Goal: Navigation & Orientation: Locate item on page

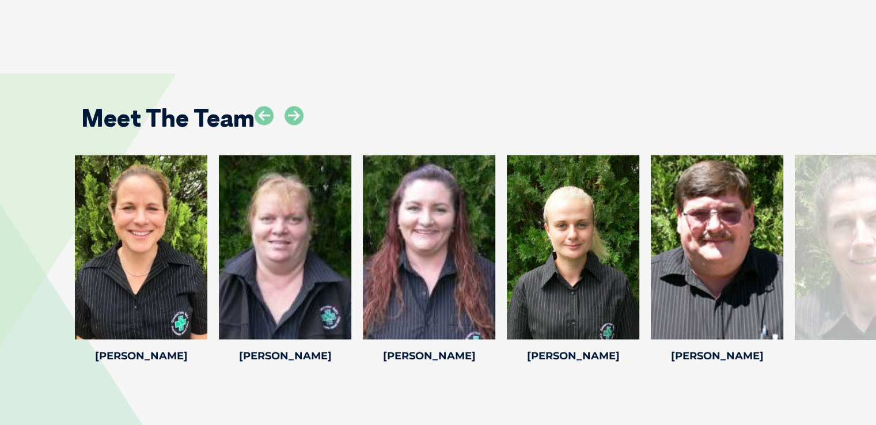
scroll to position [1613, 0]
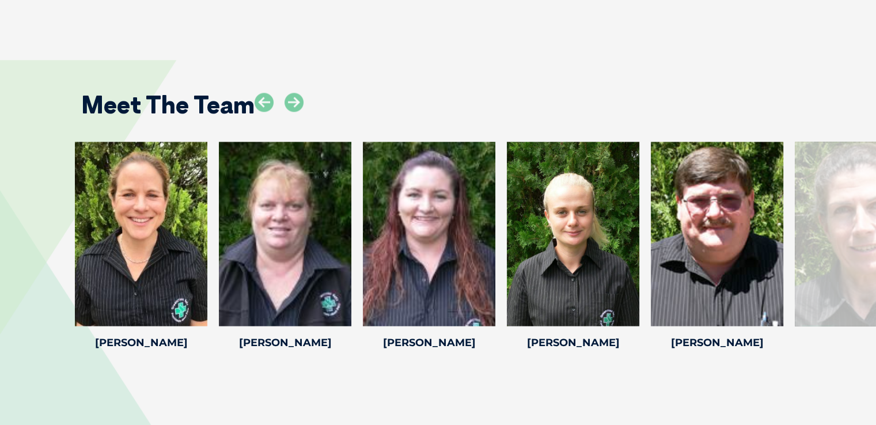
click at [860, 260] on div at bounding box center [861, 234] width 133 height 184
click at [292, 93] on icon at bounding box center [294, 102] width 19 height 19
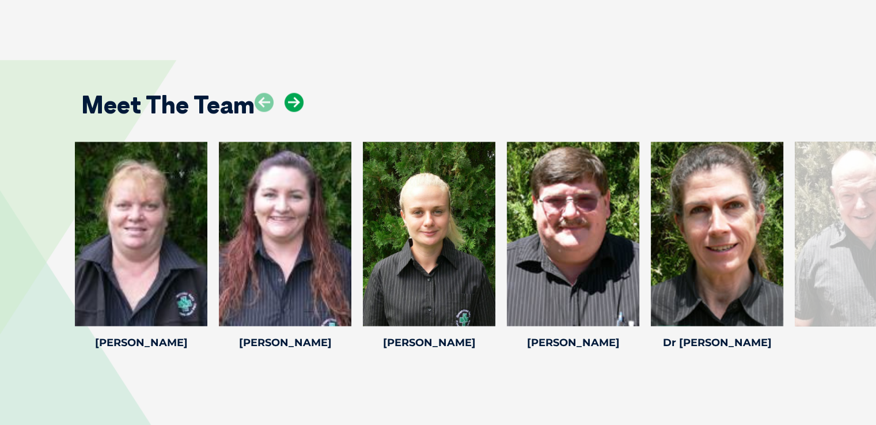
click at [295, 93] on icon at bounding box center [294, 102] width 19 height 19
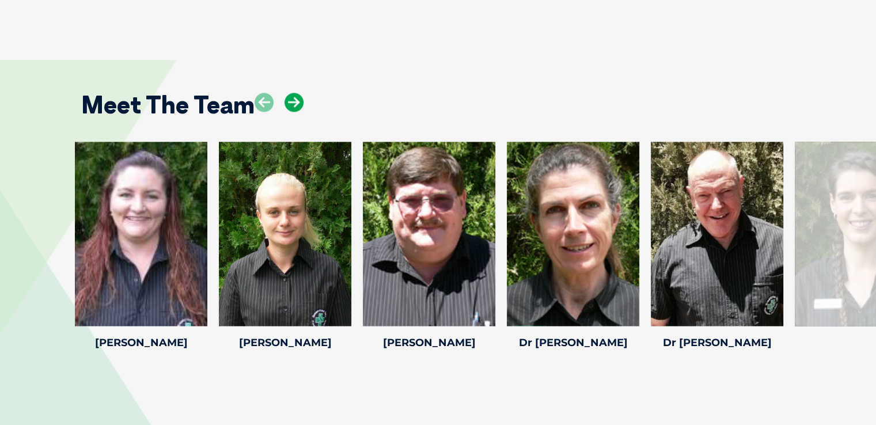
click at [292, 93] on icon at bounding box center [294, 102] width 19 height 19
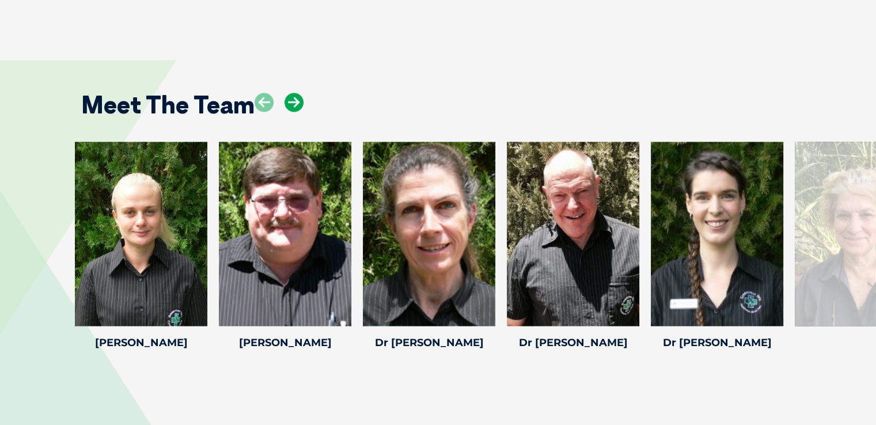
click at [290, 93] on icon at bounding box center [294, 102] width 19 height 19
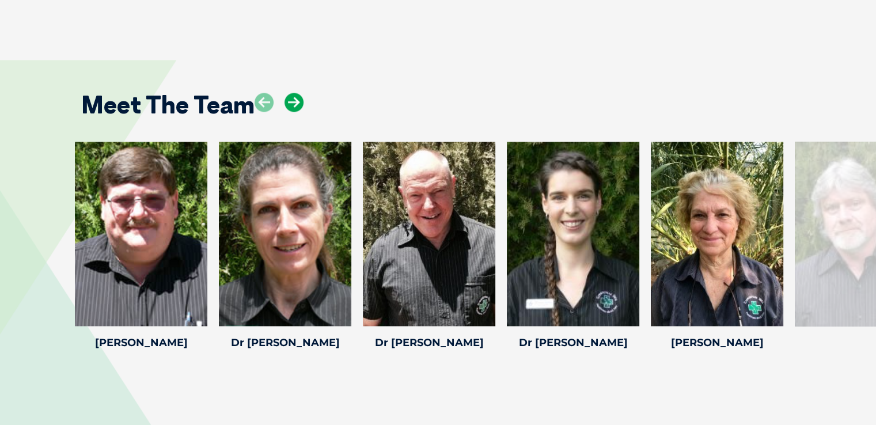
click at [289, 93] on icon at bounding box center [294, 102] width 19 height 19
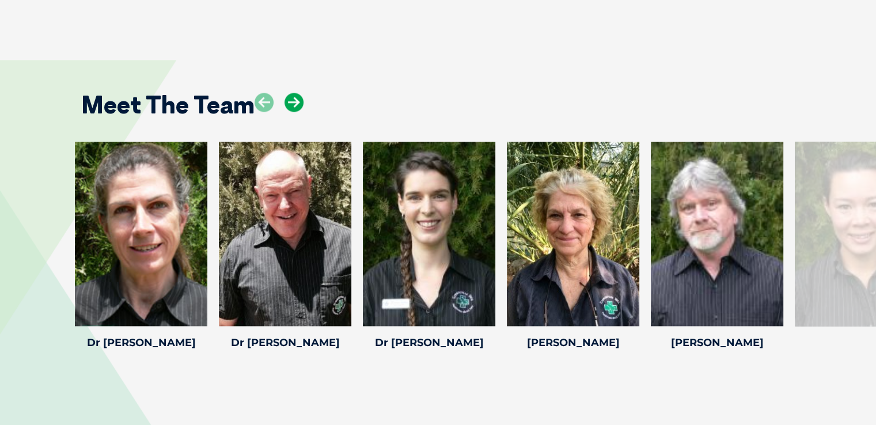
click at [294, 93] on icon at bounding box center [294, 102] width 19 height 19
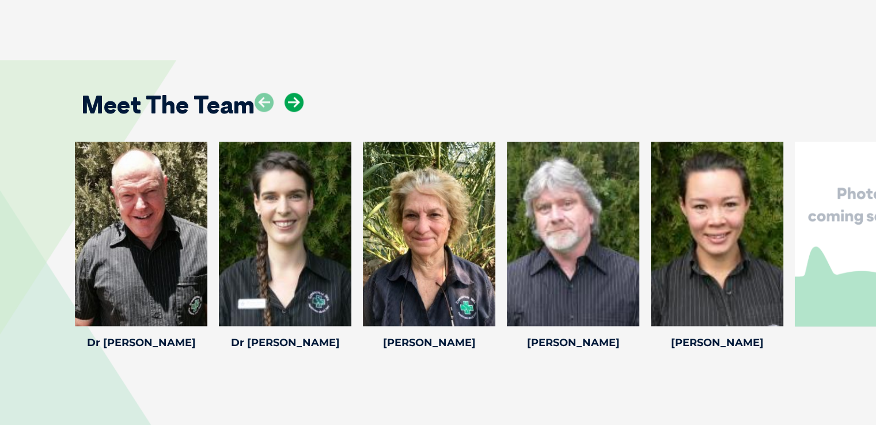
click at [294, 93] on icon at bounding box center [294, 102] width 19 height 19
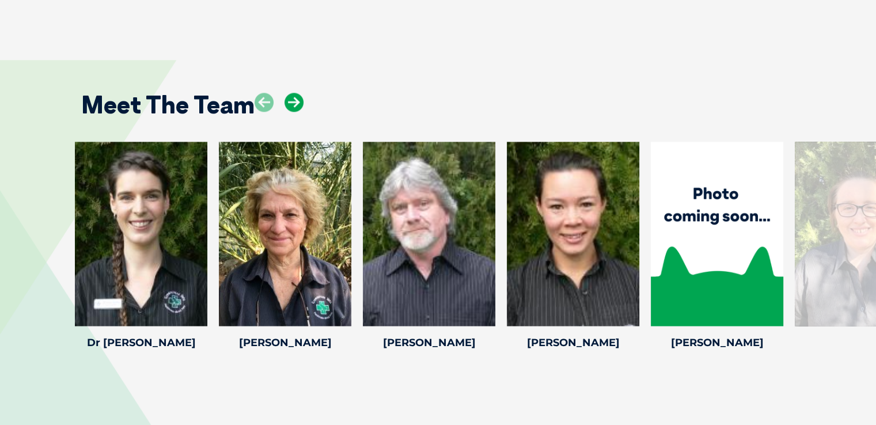
click at [294, 93] on icon at bounding box center [294, 102] width 19 height 19
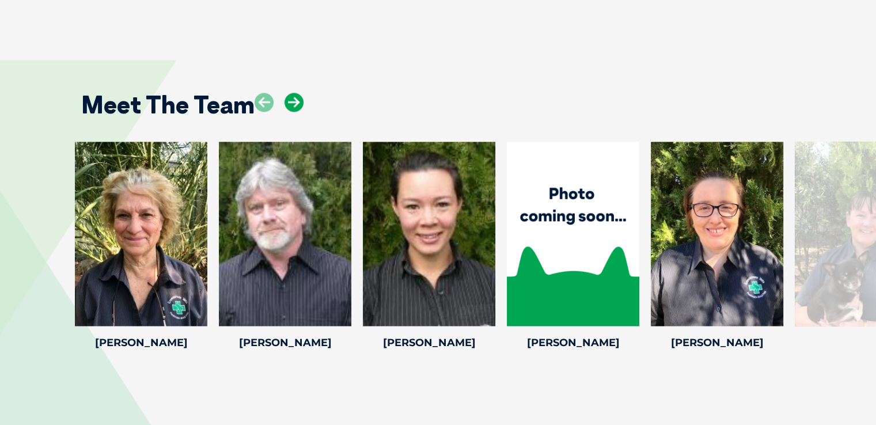
click at [293, 93] on icon at bounding box center [294, 102] width 19 height 19
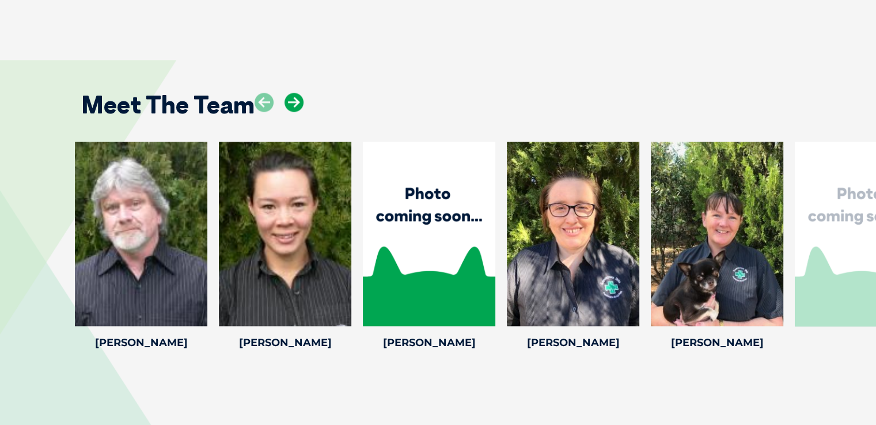
click at [293, 93] on icon at bounding box center [294, 102] width 19 height 19
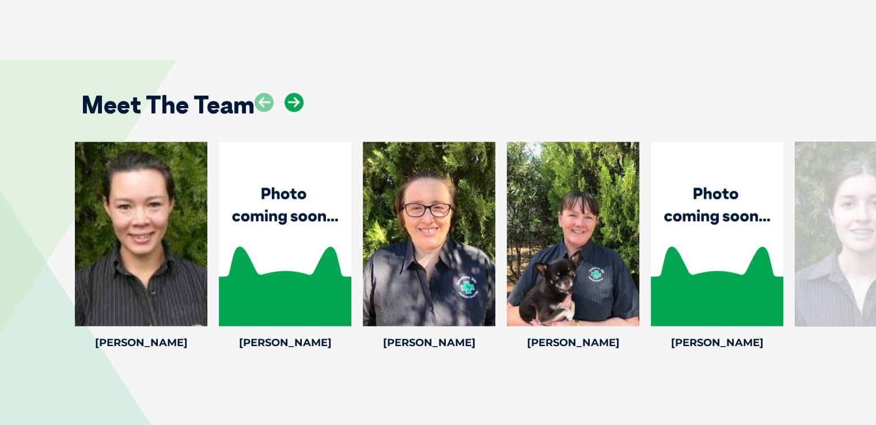
click at [293, 93] on icon at bounding box center [294, 102] width 19 height 19
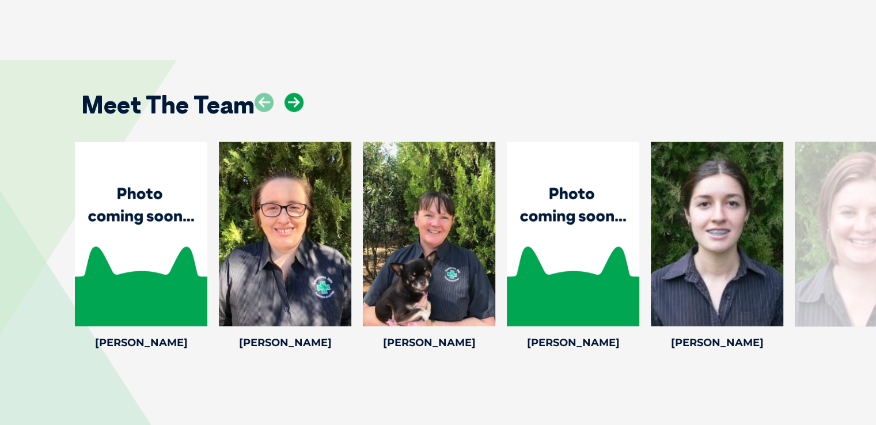
click at [293, 93] on icon at bounding box center [294, 102] width 19 height 19
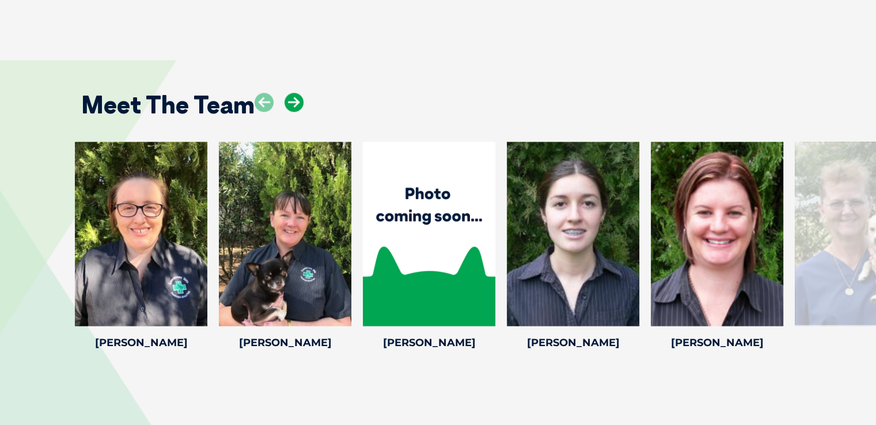
click at [293, 93] on icon at bounding box center [294, 102] width 19 height 19
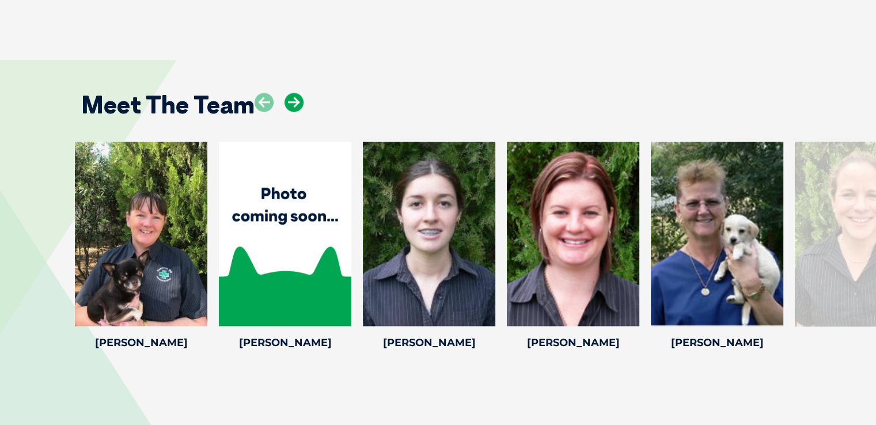
click at [291, 93] on icon at bounding box center [294, 102] width 19 height 19
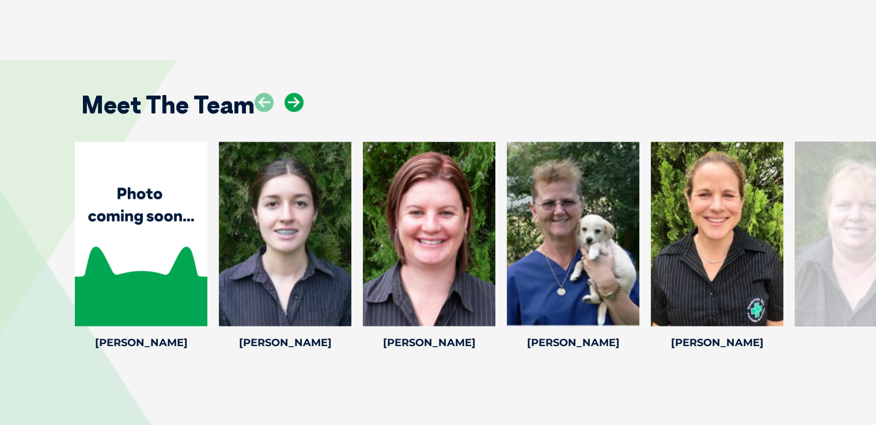
click at [291, 93] on icon at bounding box center [294, 102] width 19 height 19
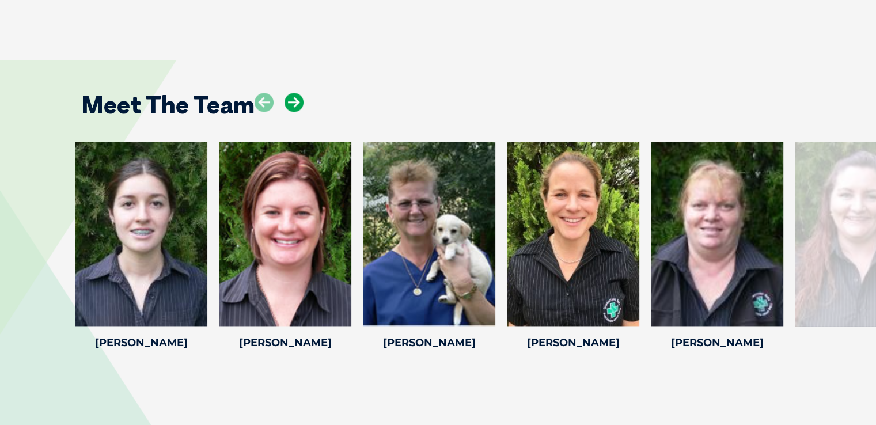
click at [291, 93] on icon at bounding box center [294, 102] width 19 height 19
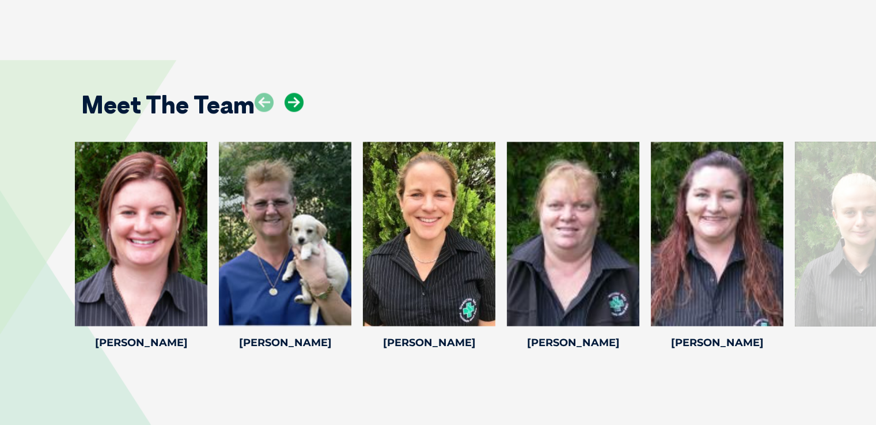
click at [291, 93] on icon at bounding box center [294, 102] width 19 height 19
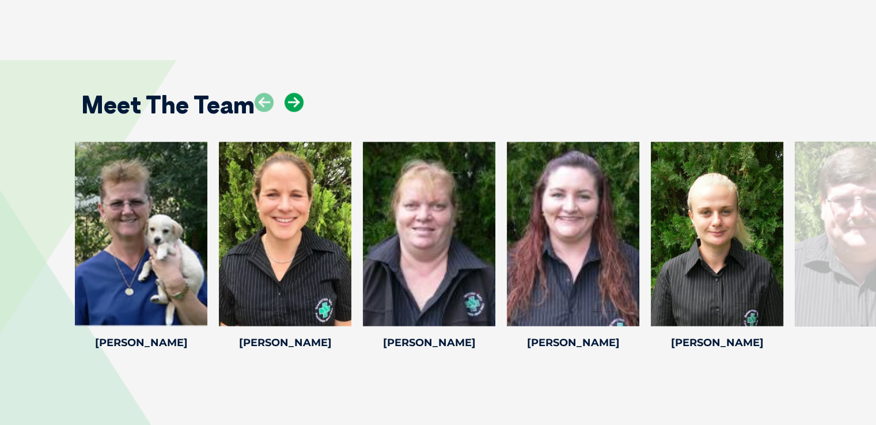
click at [291, 93] on icon at bounding box center [294, 102] width 19 height 19
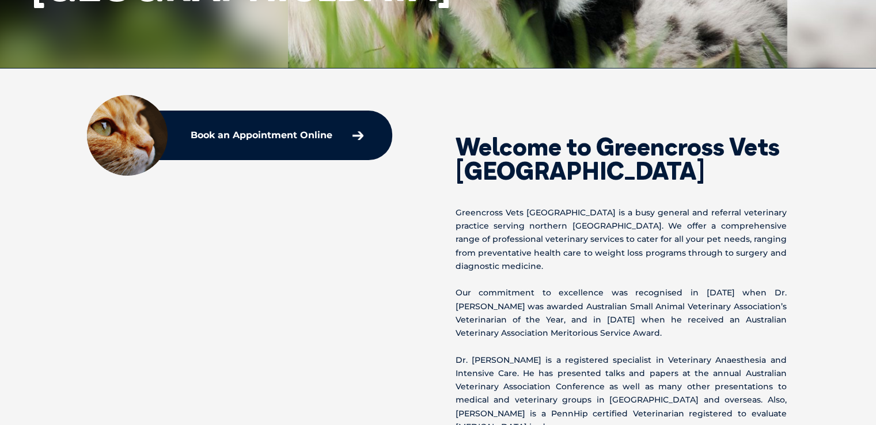
scroll to position [0, 0]
